Goal: Check status

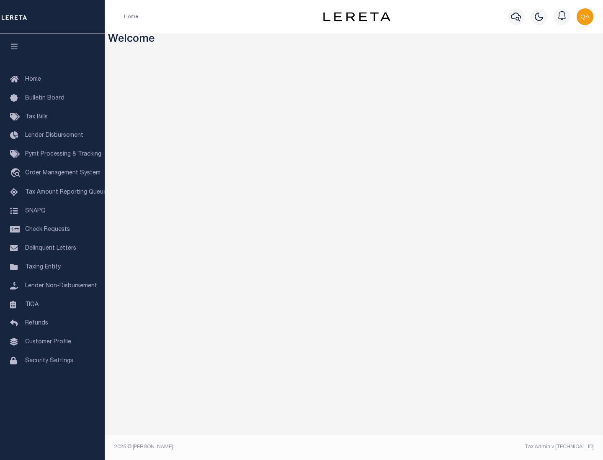
click at [52, 230] on span "Check Requests" at bounding box center [47, 230] width 45 height 6
select select "50"
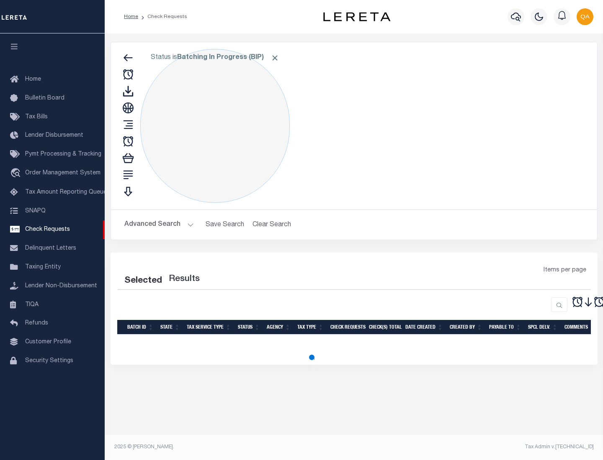
select select "50"
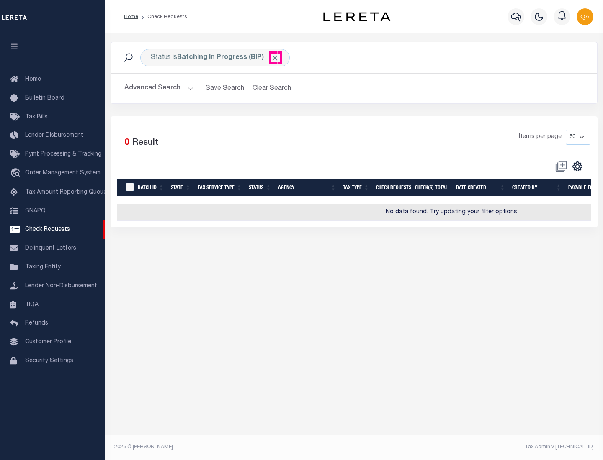
click at [275, 58] on span "Click to Remove" at bounding box center [274, 58] width 9 height 9
